Goal: Transaction & Acquisition: Subscribe to service/newsletter

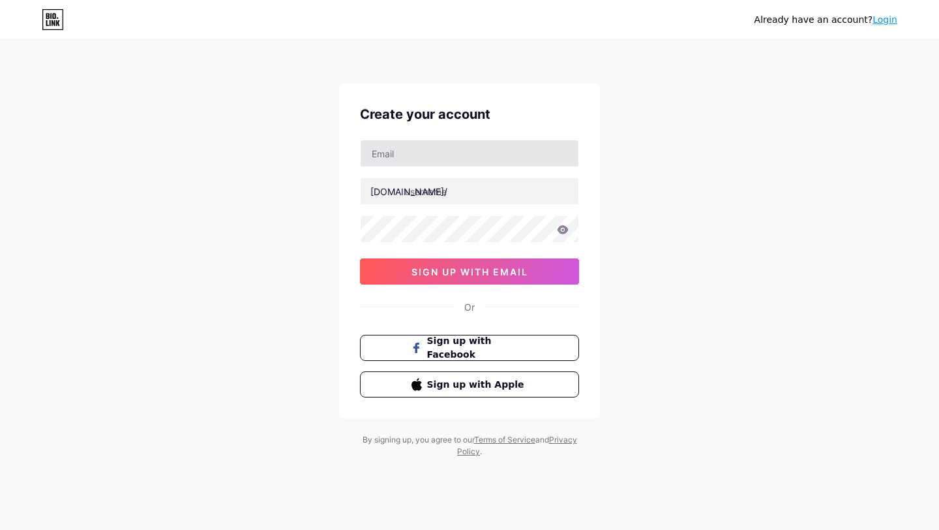
type input "[EMAIL_ADDRESS][DOMAIN_NAME]"
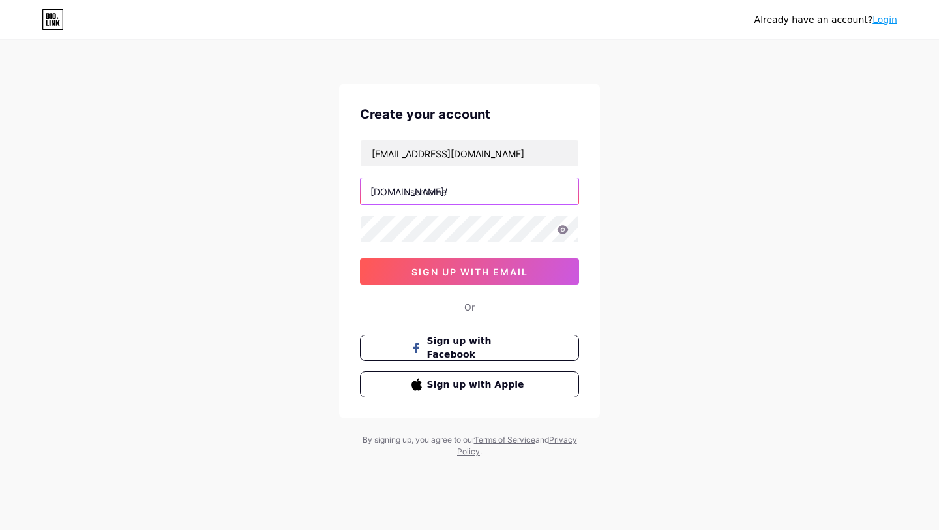
click at [472, 189] on input "text" at bounding box center [470, 191] width 218 height 26
paste input "adelardarmino"
type input "adelardarmino"
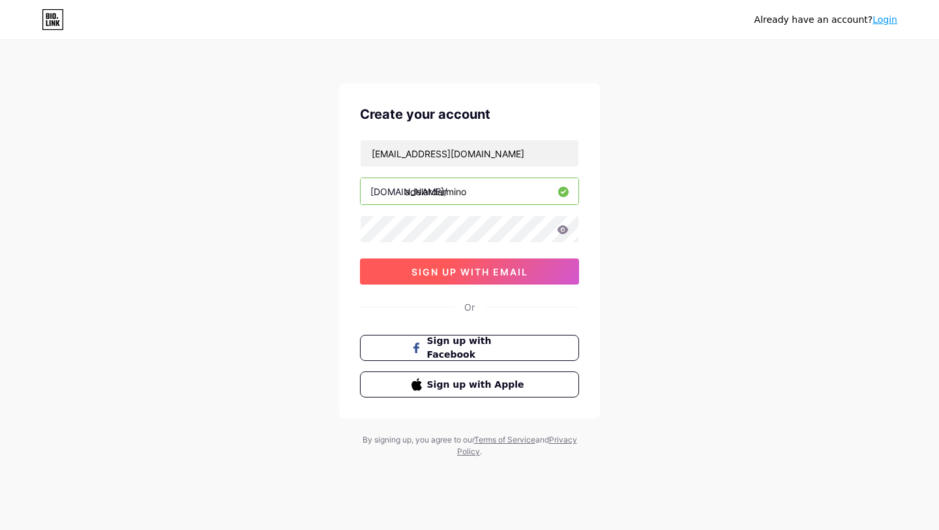
click at [478, 268] on span "sign up with email" at bounding box center [470, 271] width 117 height 11
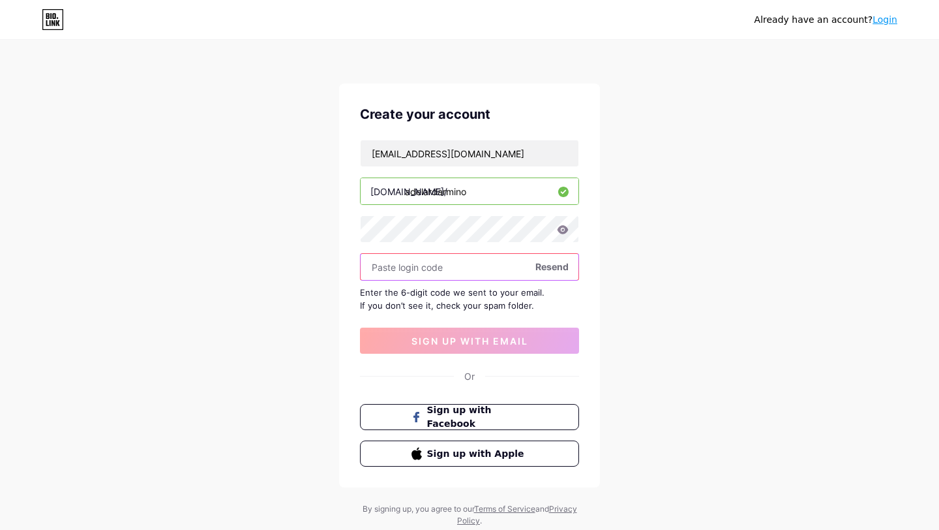
paste input "527200"
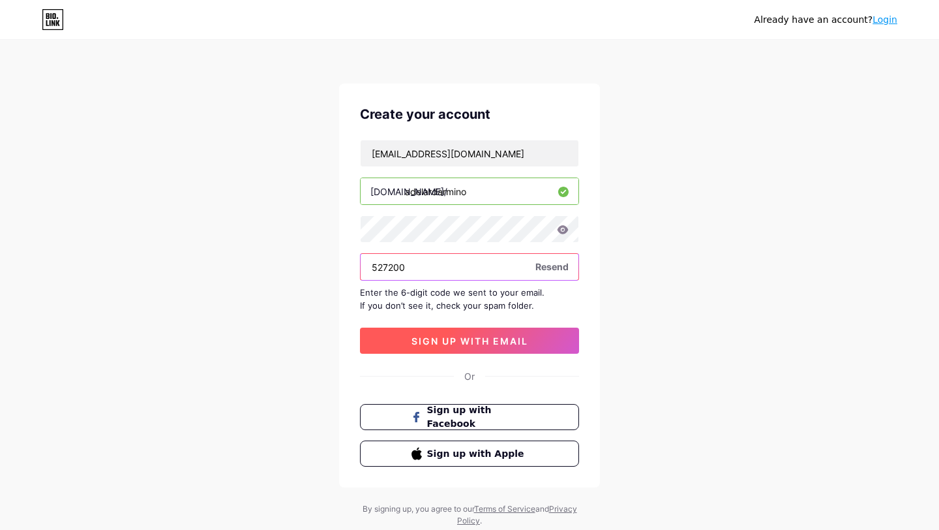
type input "527200"
click at [442, 338] on span "sign up with email" at bounding box center [470, 340] width 117 height 11
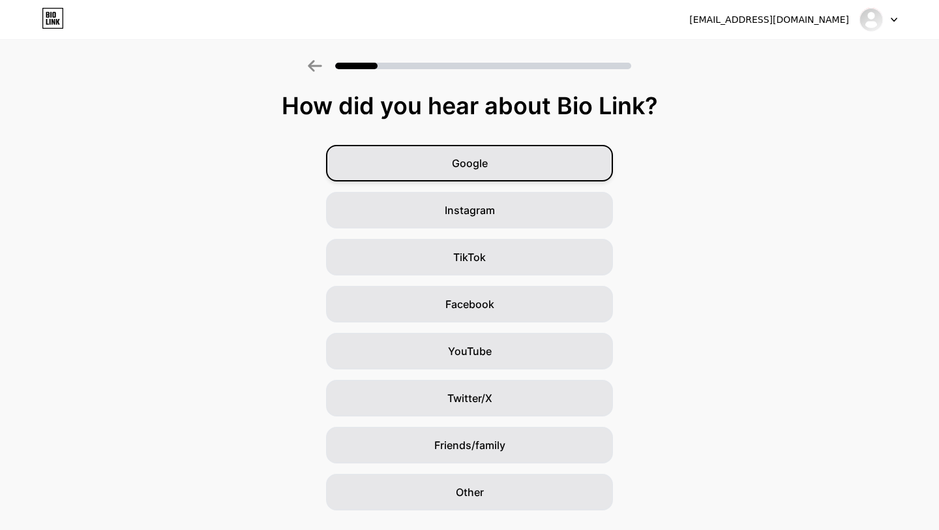
click at [487, 171] on div "Google" at bounding box center [469, 163] width 287 height 37
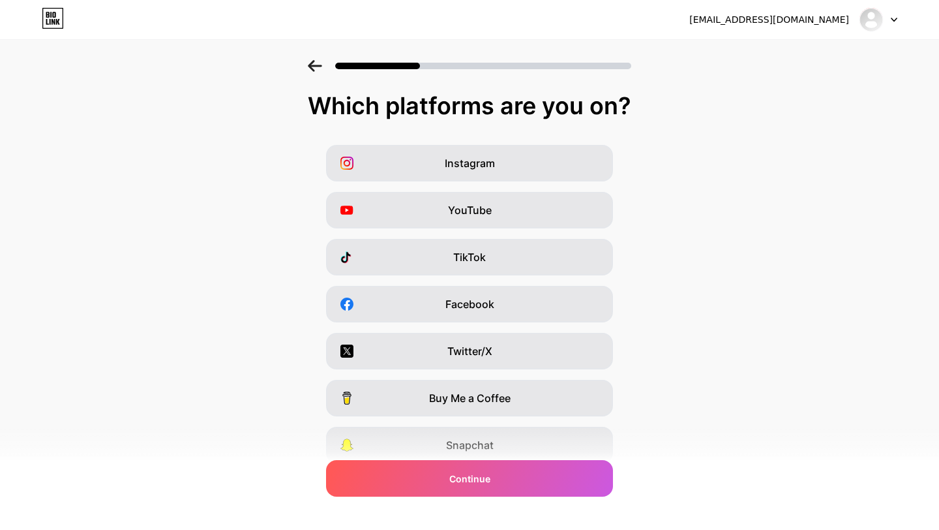
scroll to position [98, 0]
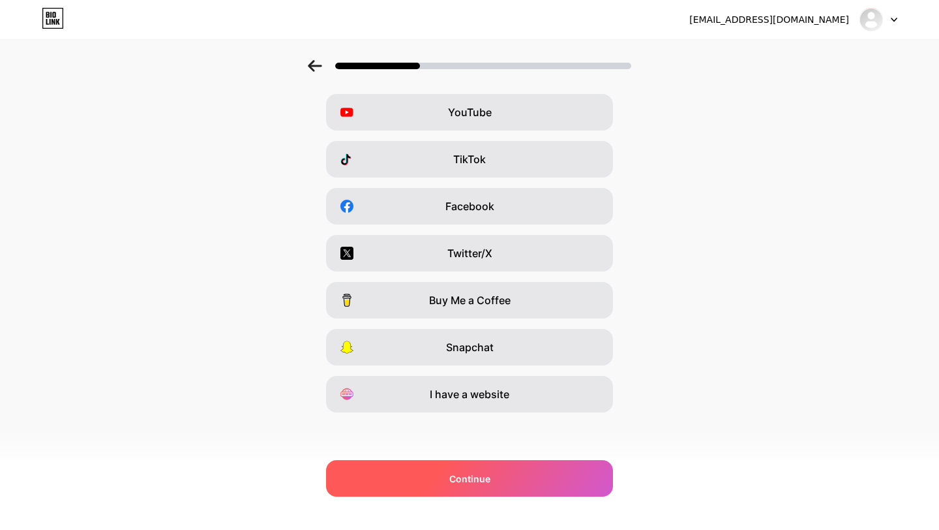
click at [476, 492] on div "Continue" at bounding box center [469, 478] width 287 height 37
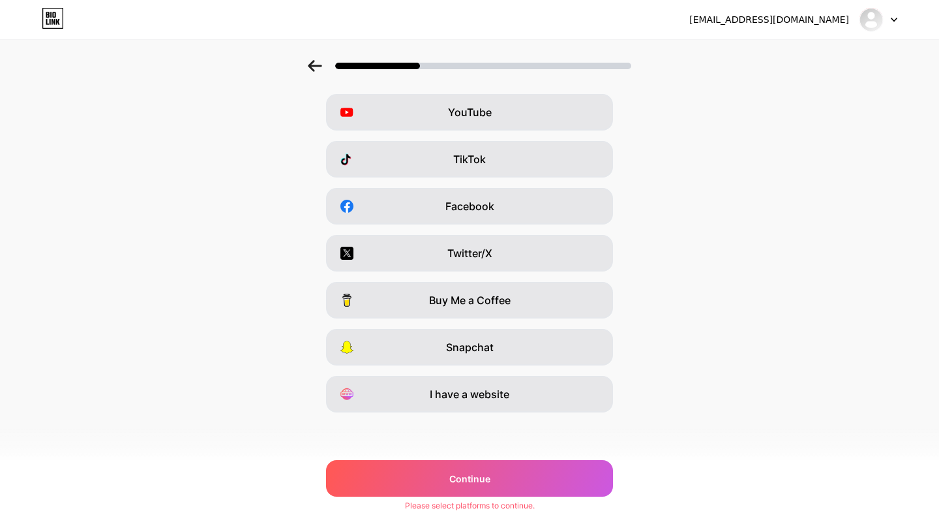
click at [483, 416] on div "Which platforms are you on? Instagram YouTube TikTok Facebook Twitter/X Buy Me …" at bounding box center [469, 236] width 939 height 483
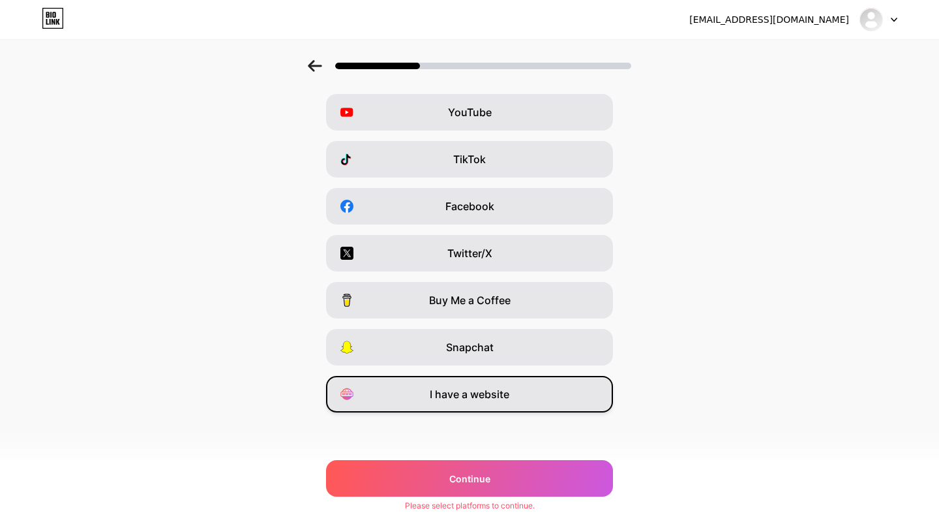
click at [483, 402] on div "I have a website" at bounding box center [469, 394] width 287 height 37
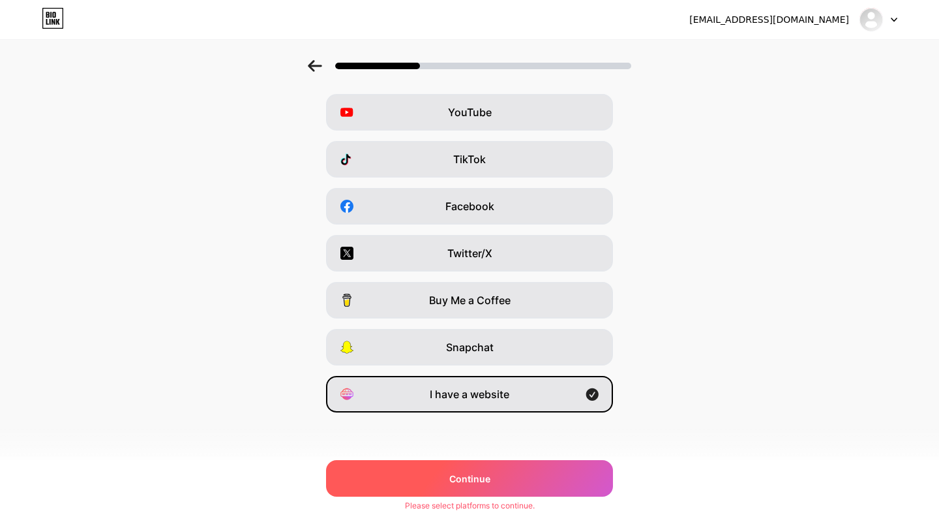
click at [479, 477] on span "Continue" at bounding box center [469, 479] width 41 height 14
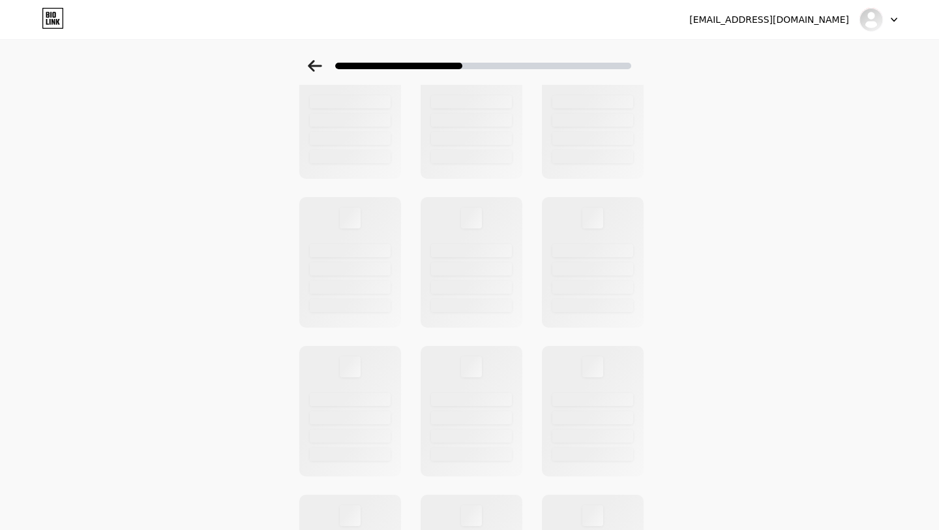
scroll to position [0, 0]
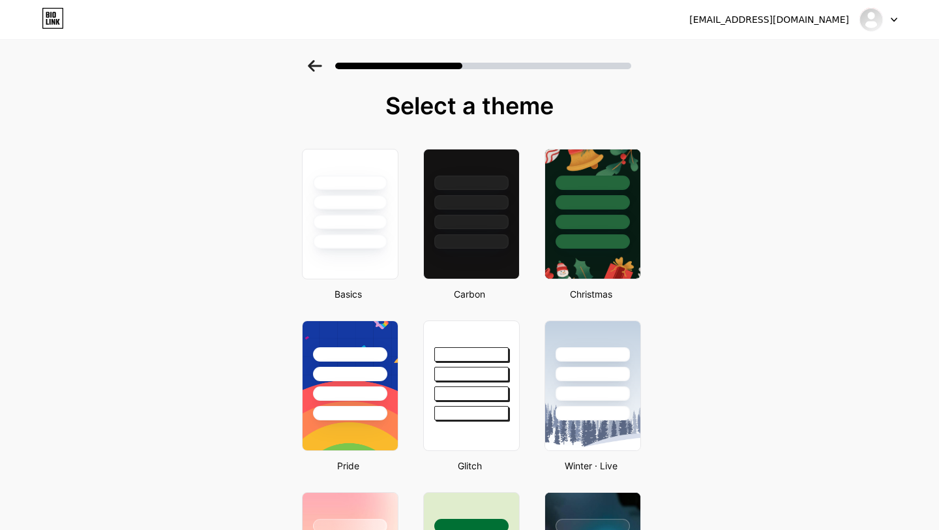
click at [372, 202] on div at bounding box center [350, 202] width 74 height 14
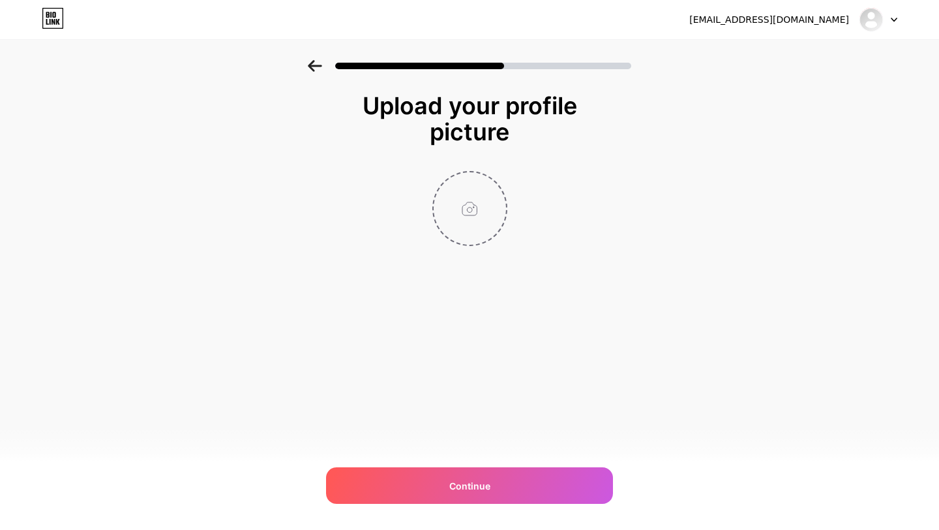
click at [488, 212] on input "file" at bounding box center [470, 208] width 72 height 72
type input "C:\fakepath\z5928699094381_78515b511f91631320dcf45dc0355da2.jpg"
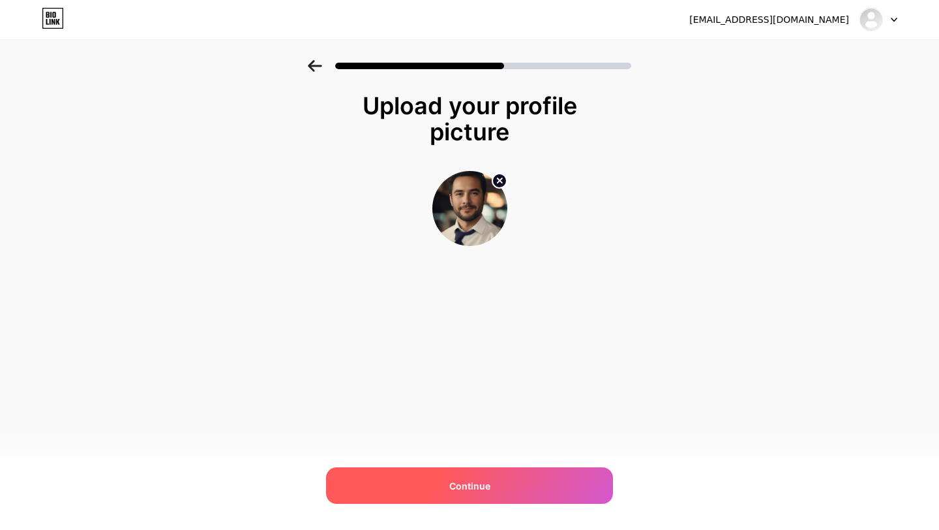
click at [451, 487] on span "Continue" at bounding box center [469, 486] width 41 height 14
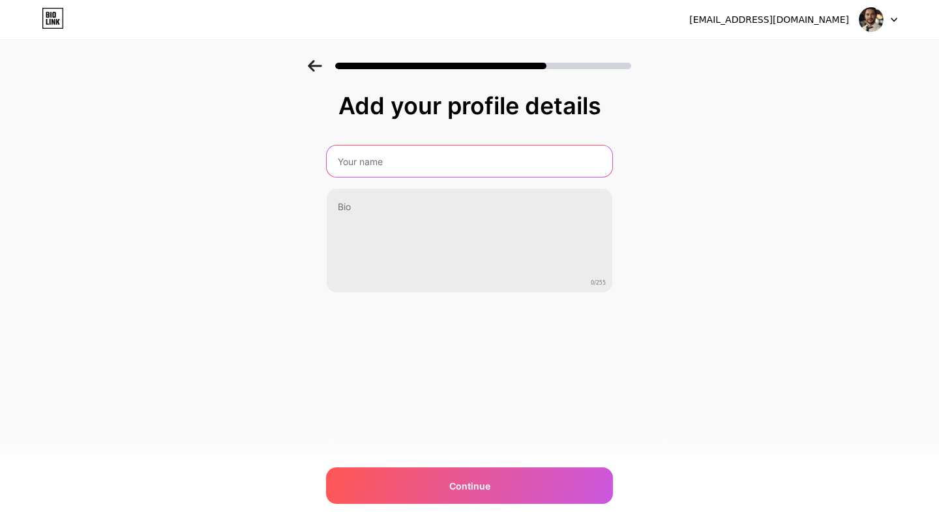
click at [488, 152] on input "text" at bounding box center [470, 160] width 286 height 31
type input "adelardarmino"
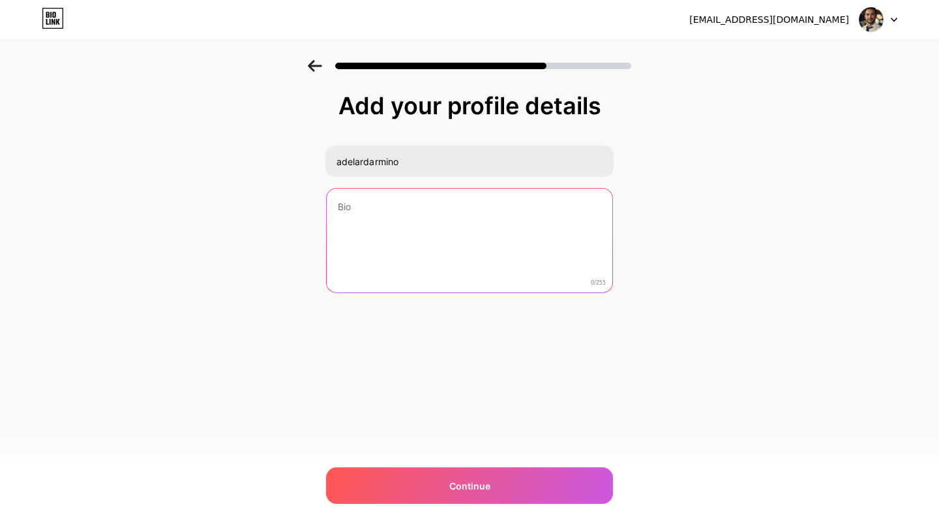
click at [468, 205] on textarea at bounding box center [470, 240] width 286 height 105
paste textarea "Wer mehr über seine Arbeit, seine Werte und seine Visionen erfahren möchte, fin…"
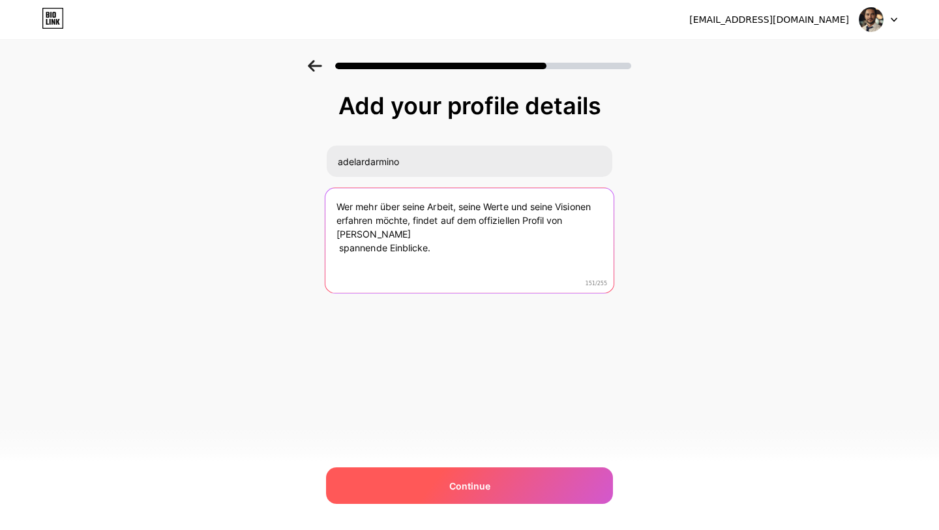
type textarea "Wer mehr über seine Arbeit, seine Werte und seine Visionen erfahren möchte, fin…"
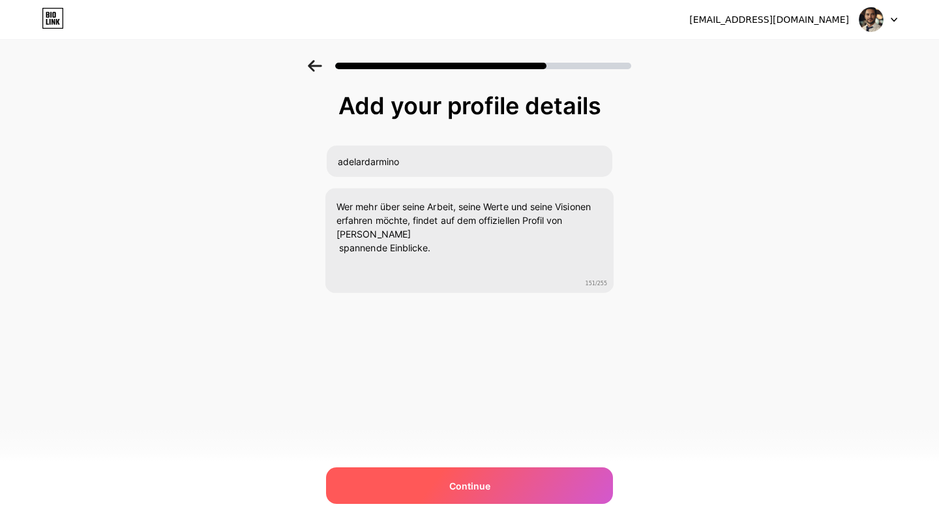
click at [455, 492] on div "Continue" at bounding box center [469, 485] width 287 height 37
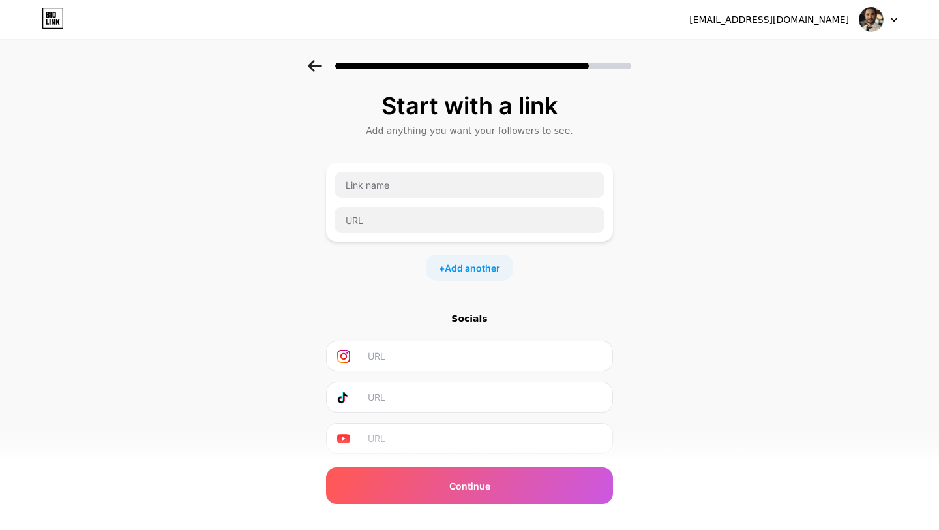
scroll to position [41, 0]
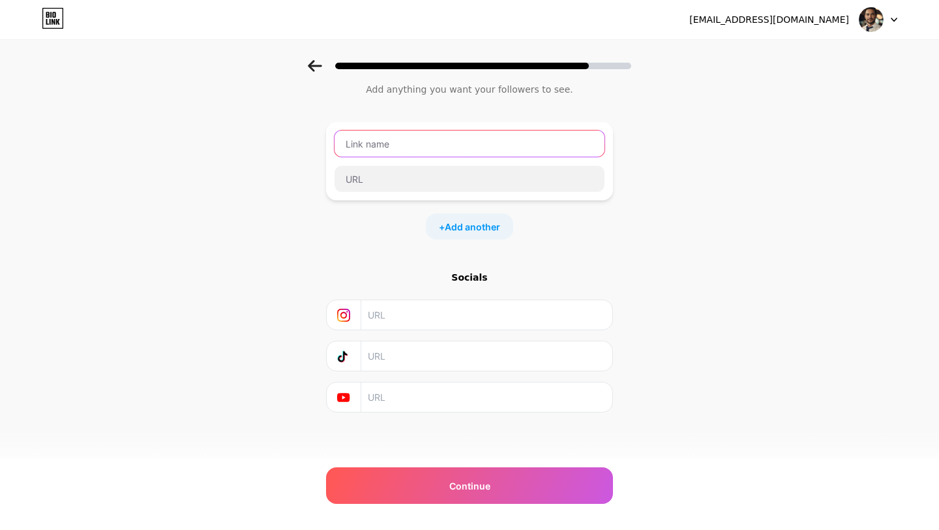
click at [485, 153] on input "text" at bounding box center [470, 143] width 270 height 26
paste input "[PERSON_NAME]"
type input "[PERSON_NAME]"
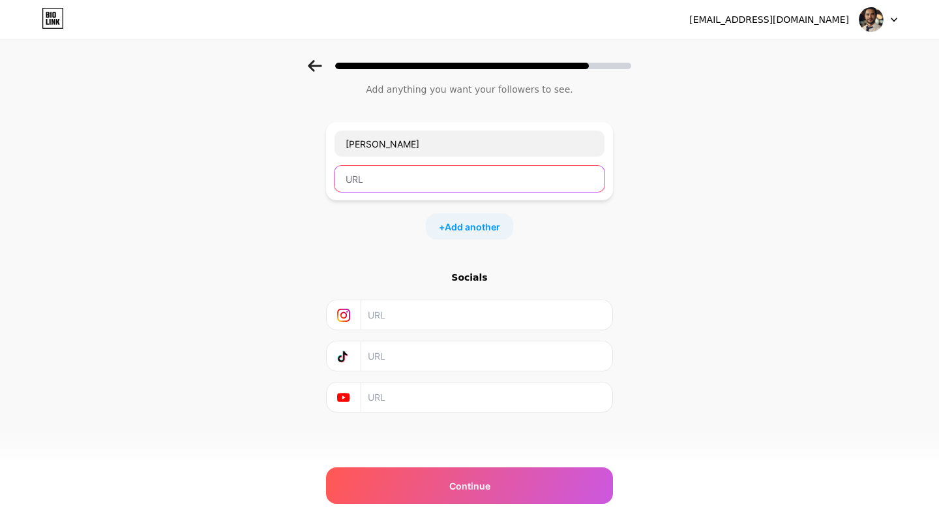
click at [407, 177] on input "text" at bounding box center [470, 179] width 270 height 26
paste input "[URL][DOMAIN_NAME][PERSON_NAME]"
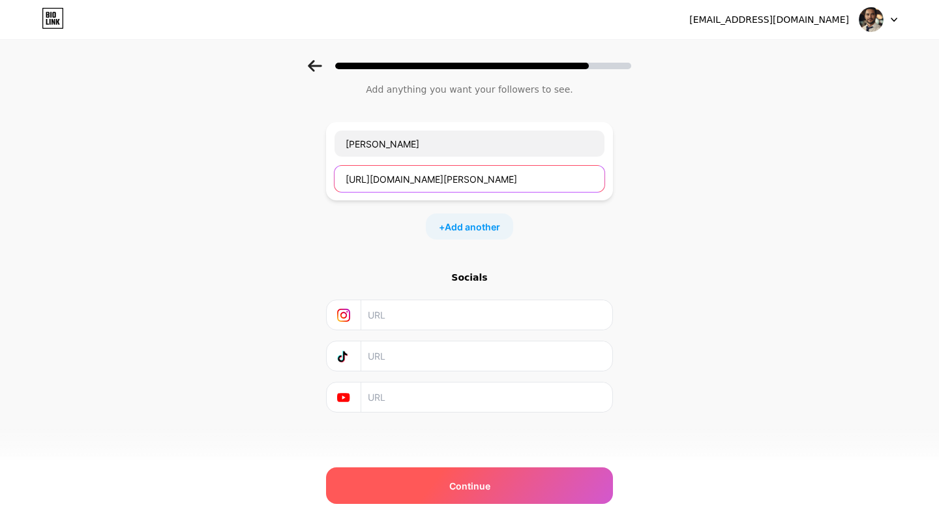
type input "[URL][DOMAIN_NAME][PERSON_NAME]"
click at [468, 483] on span "Continue" at bounding box center [469, 486] width 41 height 14
click at [466, 498] on div "Continue" at bounding box center [469, 485] width 287 height 37
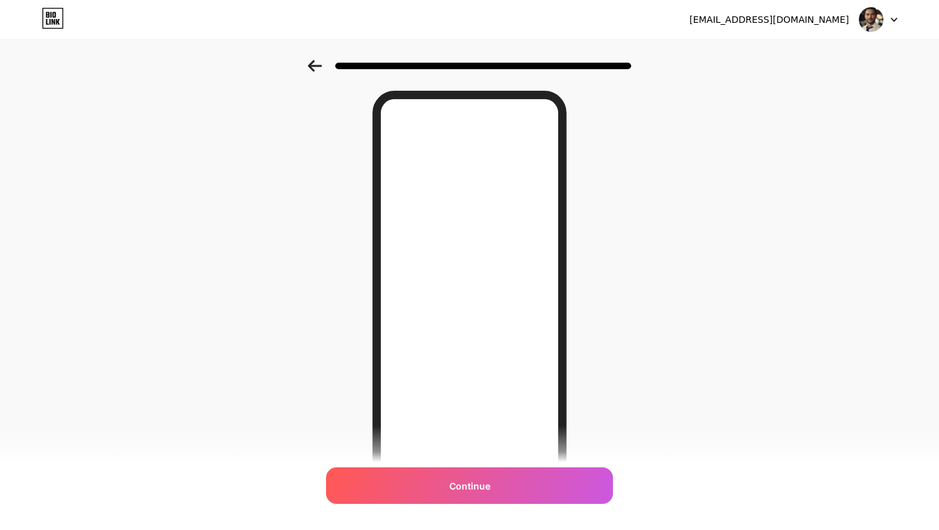
scroll to position [0, 0]
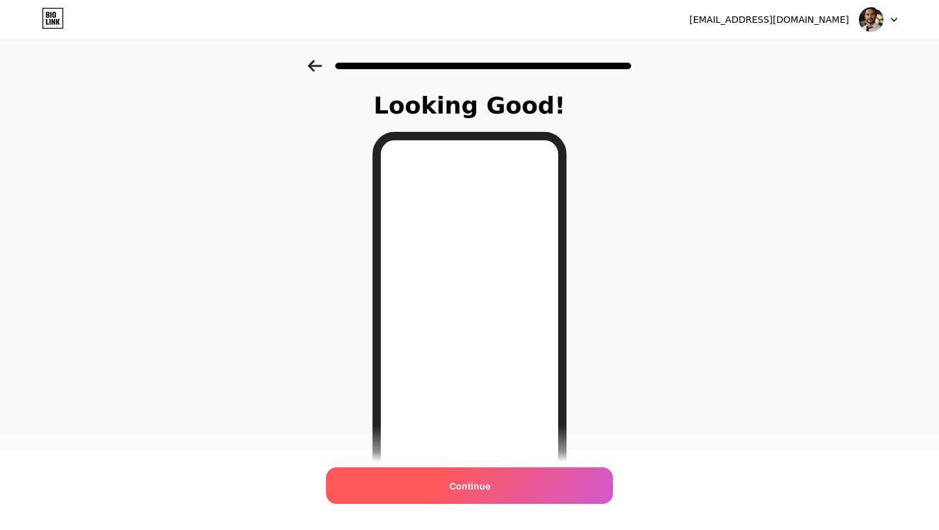
click at [472, 483] on span "Continue" at bounding box center [469, 486] width 41 height 14
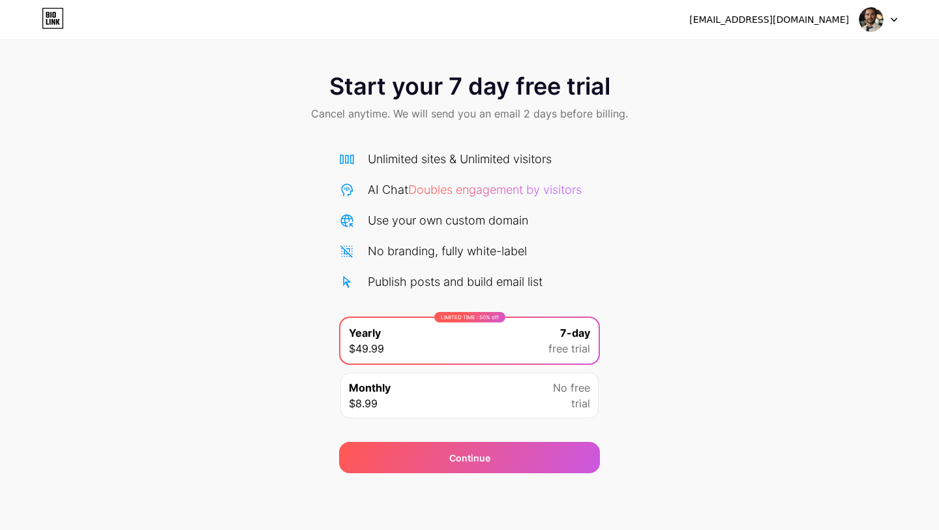
click at [516, 409] on div "Monthly $8.99 No free trial" at bounding box center [469, 395] width 258 height 46
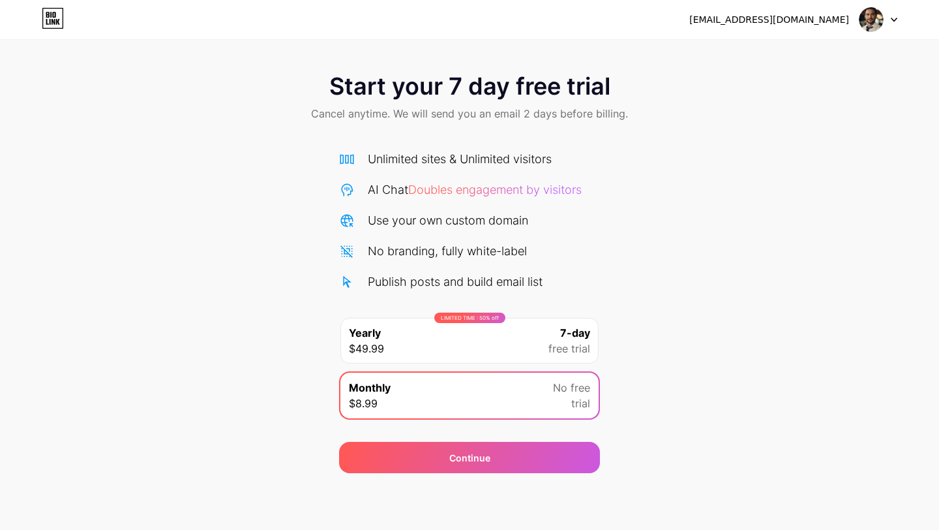
click at [550, 344] on span "free trial" at bounding box center [569, 348] width 42 height 16
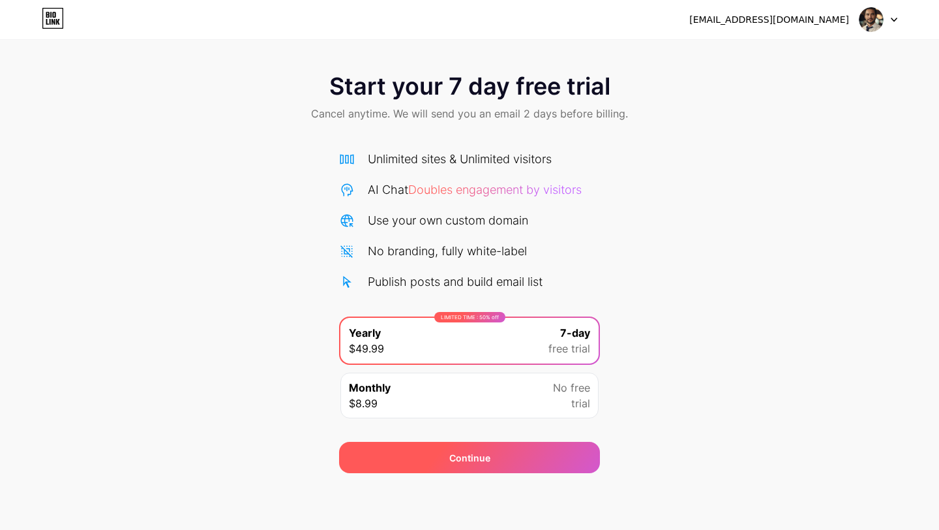
click at [524, 462] on div "Continue" at bounding box center [469, 457] width 261 height 31
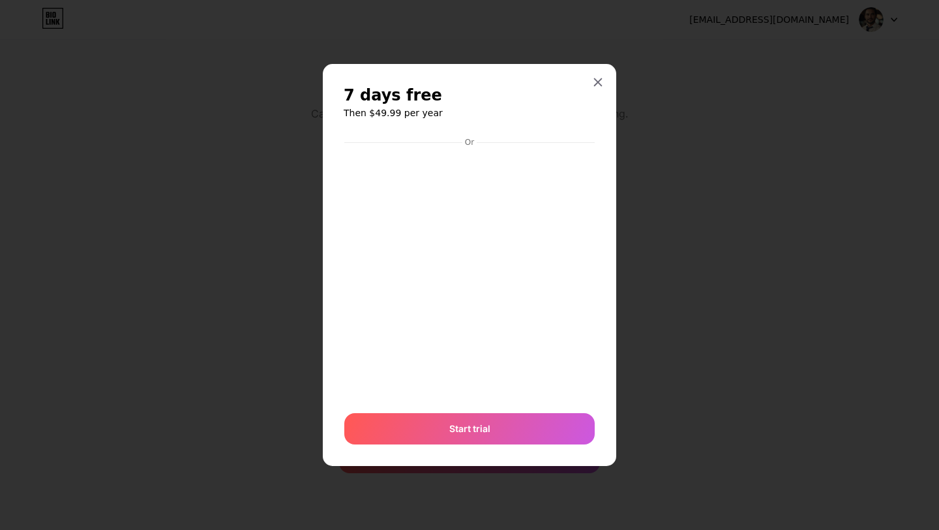
click at [601, 83] on icon at bounding box center [598, 82] width 10 height 10
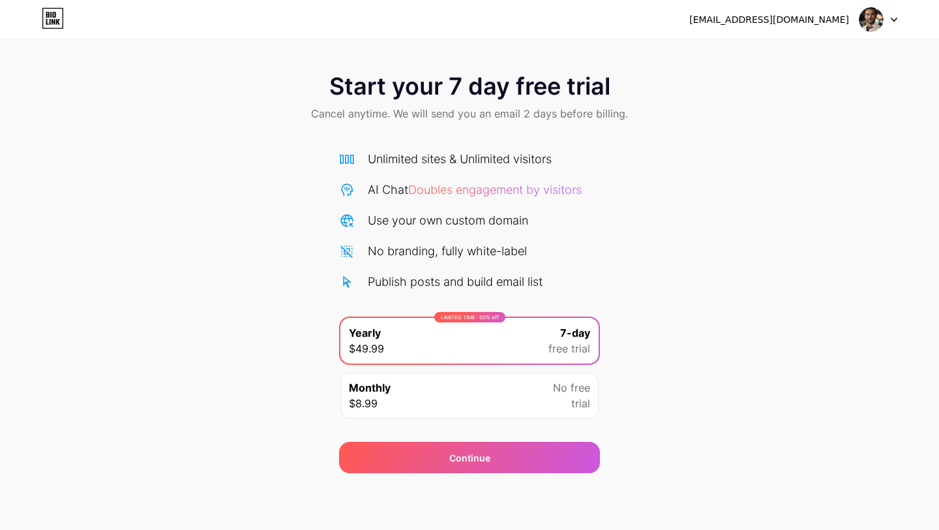
click at [53, 18] on icon at bounding box center [53, 18] width 22 height 21
click at [517, 395] on div "Monthly $8.99 No free trial" at bounding box center [469, 395] width 258 height 46
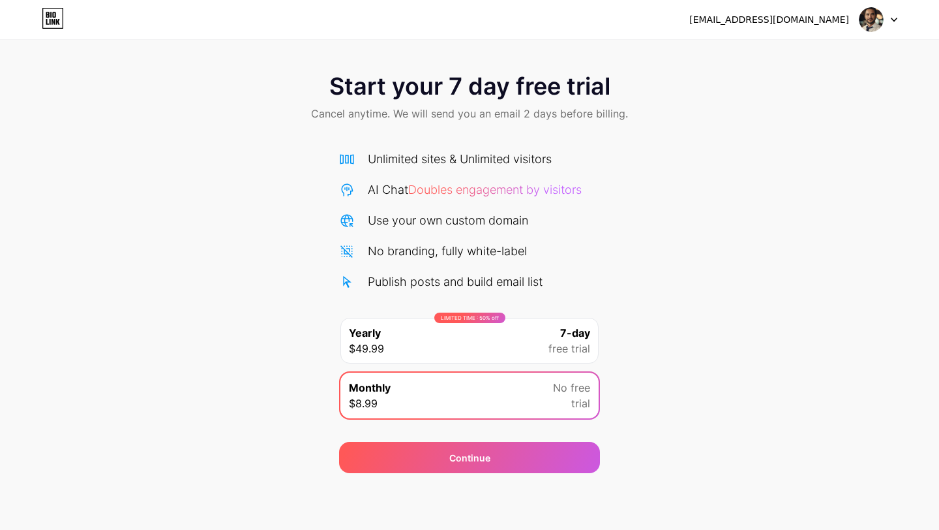
click at [562, 328] on span "7-day" at bounding box center [575, 333] width 30 height 16
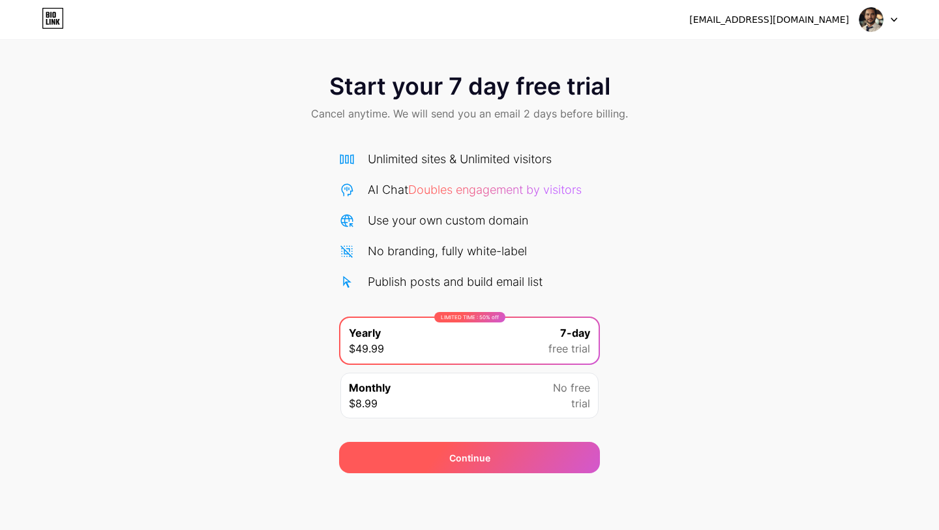
click at [533, 454] on div "Continue" at bounding box center [469, 457] width 261 height 31
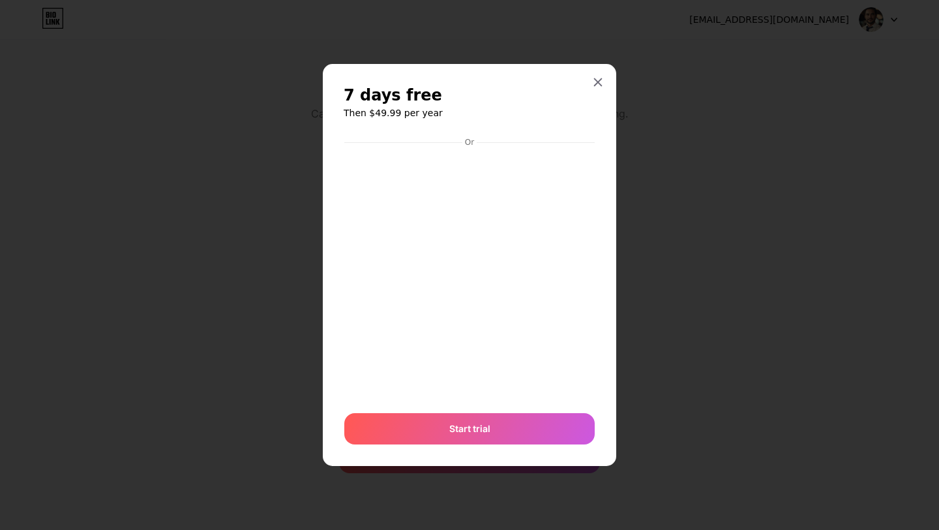
click at [605, 74] on div at bounding box center [597, 81] width 23 height 23
